Goal: Information Seeking & Learning: Check status

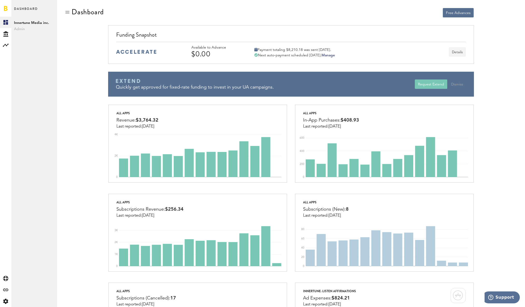
click at [460, 52] on button "Details" at bounding box center [457, 51] width 17 height 9
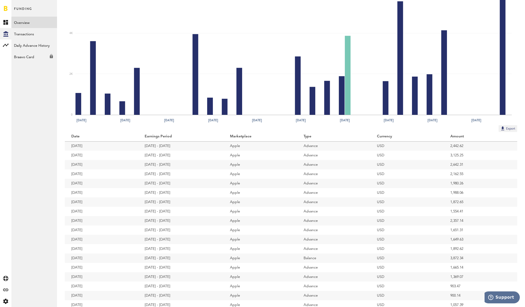
scroll to position [125, 0]
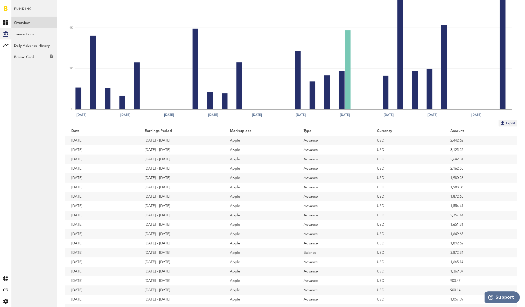
click at [454, 149] on td "3,125.25" at bounding box center [480, 149] width 73 height 9
copy td "3,125.25"
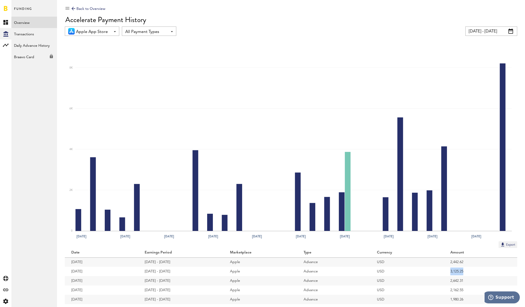
scroll to position [0, 0]
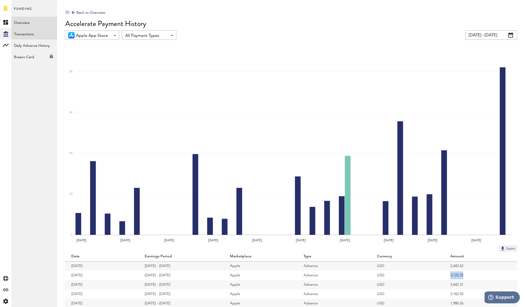
click at [24, 34] on link "Transactions" at bounding box center [34, 33] width 46 height 11
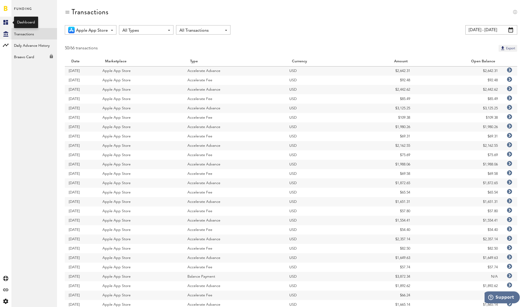
click at [8, 23] on link "Created with Sketch." at bounding box center [5, 22] width 11 height 11
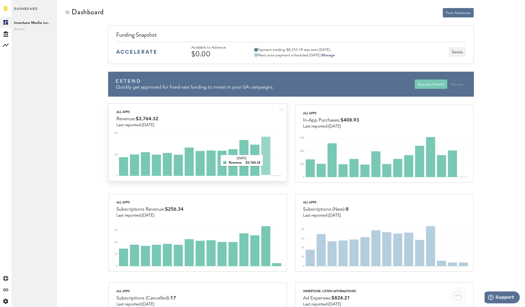
click at [268, 161] on rect at bounding box center [200, 153] width 162 height 44
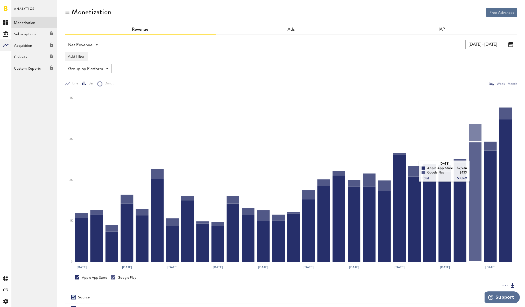
click at [474, 166] on rect at bounding box center [293, 177] width 437 height 170
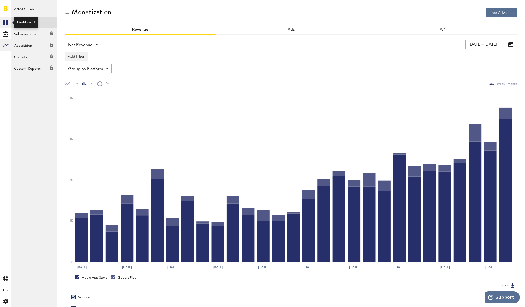
click at [3, 24] on link "Created with Sketch." at bounding box center [5, 22] width 11 height 11
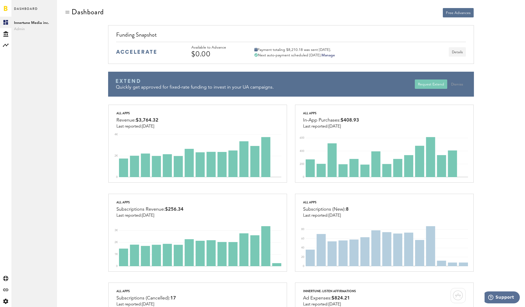
click at [460, 55] on button "Details" at bounding box center [457, 51] width 17 height 9
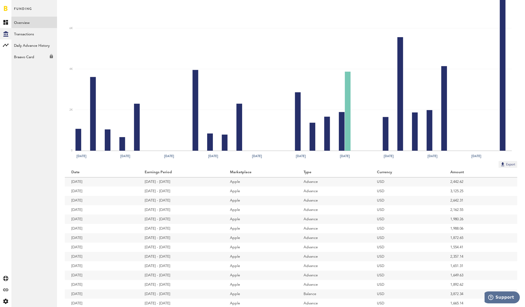
scroll to position [96, 0]
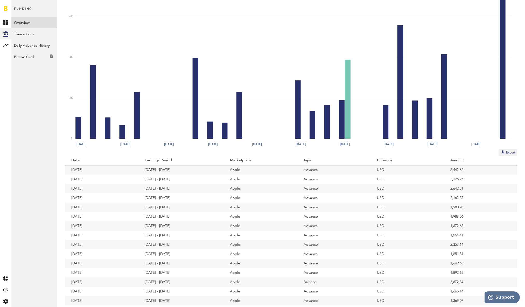
click at [162, 190] on td "[DATE] - [DATE]" at bounding box center [180, 188] width 85 height 9
drag, startPoint x: 71, startPoint y: 188, endPoint x: 462, endPoint y: 193, distance: 391.4
click at [469, 189] on td "2,642.31" at bounding box center [480, 188] width 73 height 9
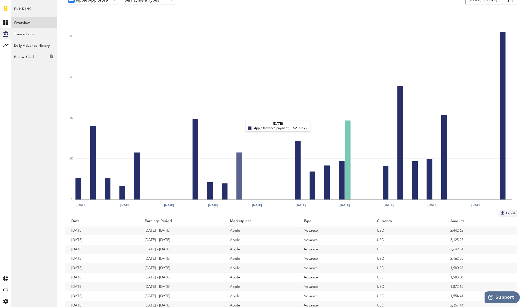
scroll to position [35, 0]
click at [32, 35] on link "Transactions" at bounding box center [34, 33] width 46 height 11
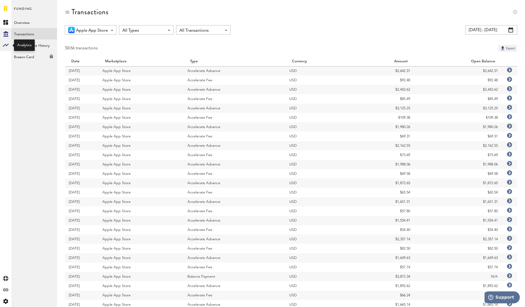
click at [7, 47] on rect at bounding box center [6, 45] width 6 height 6
click at [24, 25] on link "Monetization" at bounding box center [34, 22] width 46 height 11
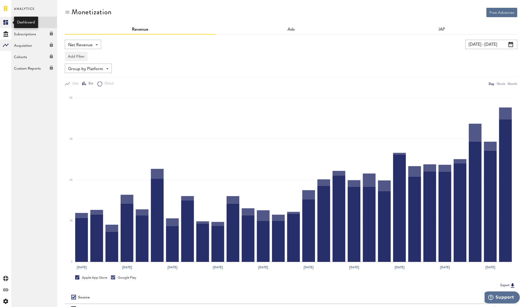
click at [3, 20] on link "Created with Sketch." at bounding box center [5, 22] width 11 height 11
